Goal: Task Accomplishment & Management: Complete application form

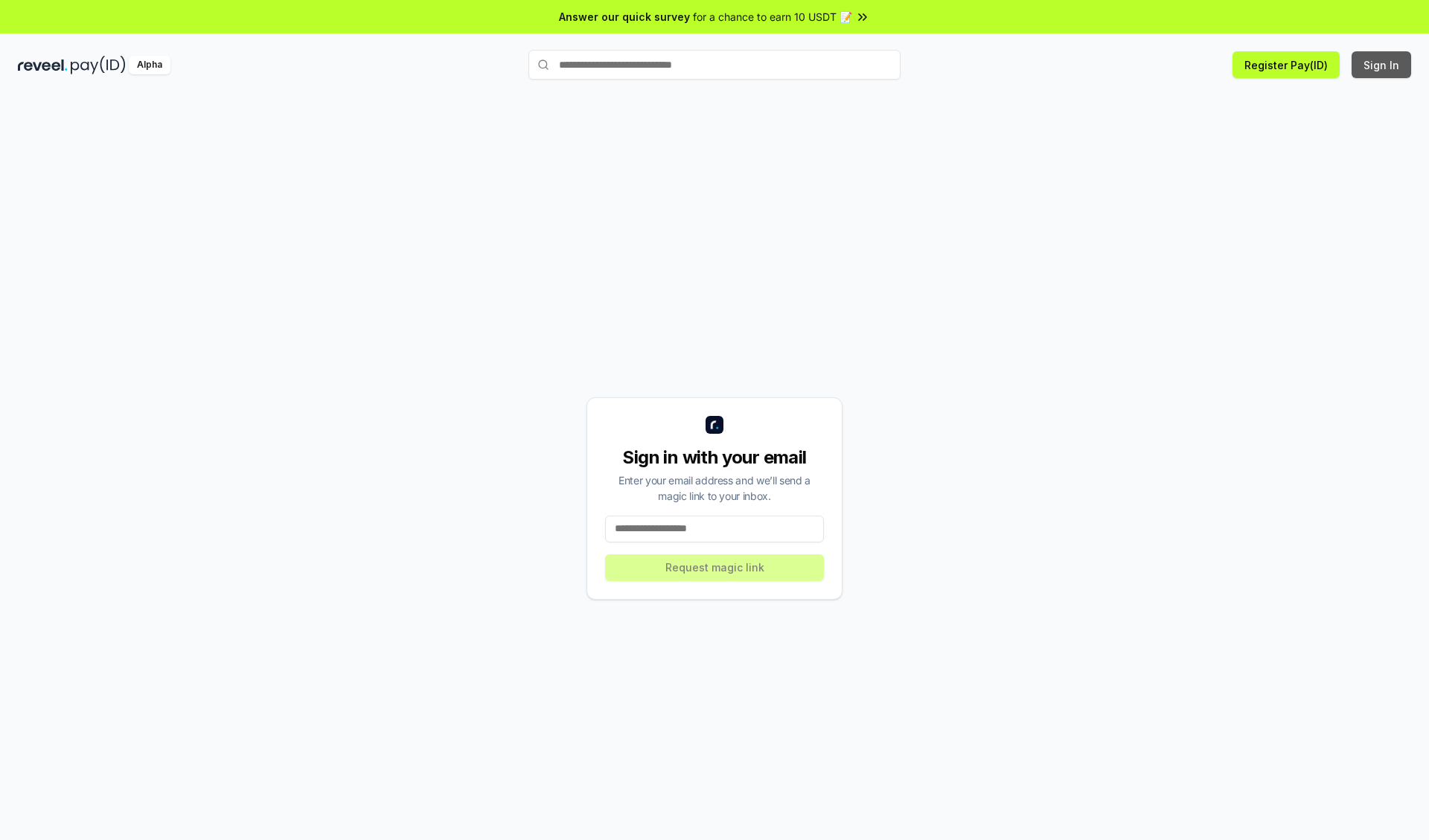
click at [1382, 64] on button "Sign In" at bounding box center [1382, 65] width 59 height 27
type input "**********"
click at [715, 567] on button "Request magic link" at bounding box center [714, 568] width 219 height 27
